Goal: Find specific page/section: Find specific page/section

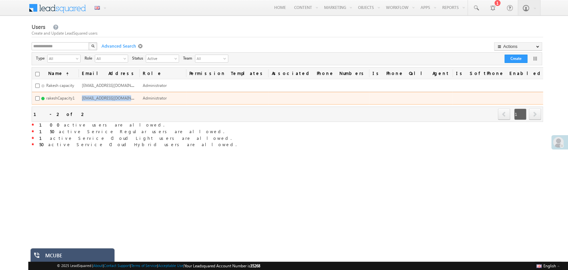
drag, startPoint x: 129, startPoint y: 97, endPoint x: 178, endPoint y: 97, distance: 48.3
click at [140, 97] on td "rakeshcapacity1@lsqdev.in" at bounding box center [109, 98] width 61 height 13
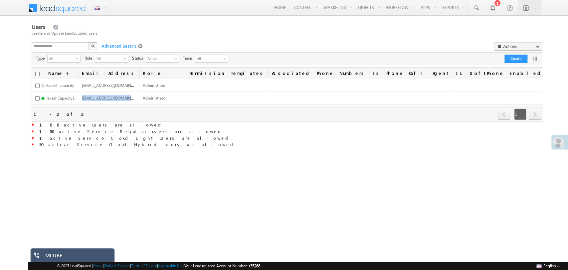
copy span "rakeshcapacity1@lsqdev.in"
click at [118, 48] on span "Advanced Search" at bounding box center [118, 46] width 40 height 6
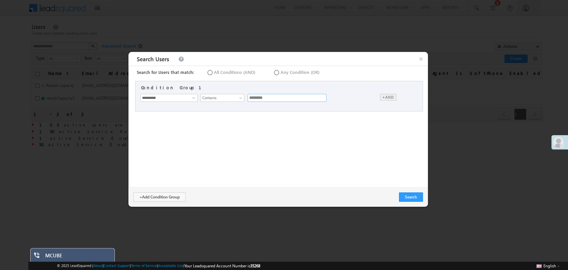
click at [271, 99] on input "********" at bounding box center [287, 98] width 79 height 8
type input "*"
type input "******"
click at [401, 196] on button "Search" at bounding box center [411, 196] width 24 height 9
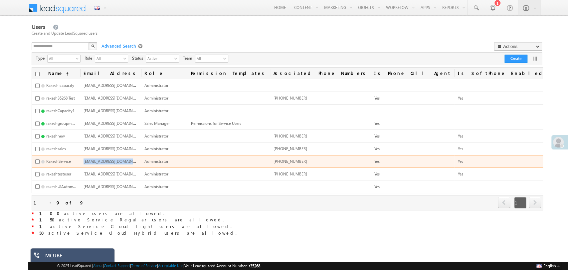
drag, startPoint x: 128, startPoint y: 157, endPoint x: 185, endPoint y: 158, distance: 57.0
click at [141, 158] on td "RakeshService35268@lsqdev.in" at bounding box center [110, 161] width 61 height 13
copy span "RakeshService35268@lsqdev.in"
